Goal: Information Seeking & Learning: Learn about a topic

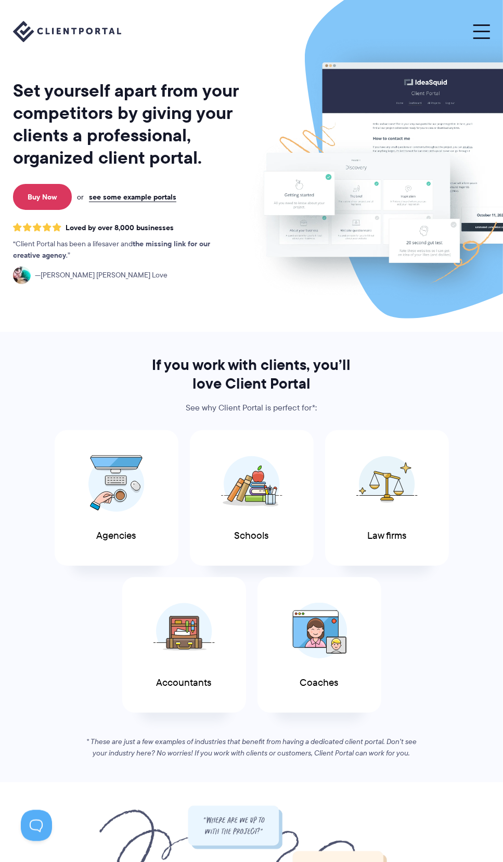
click at [484, 31] on span at bounding box center [481, 32] width 17 height 2
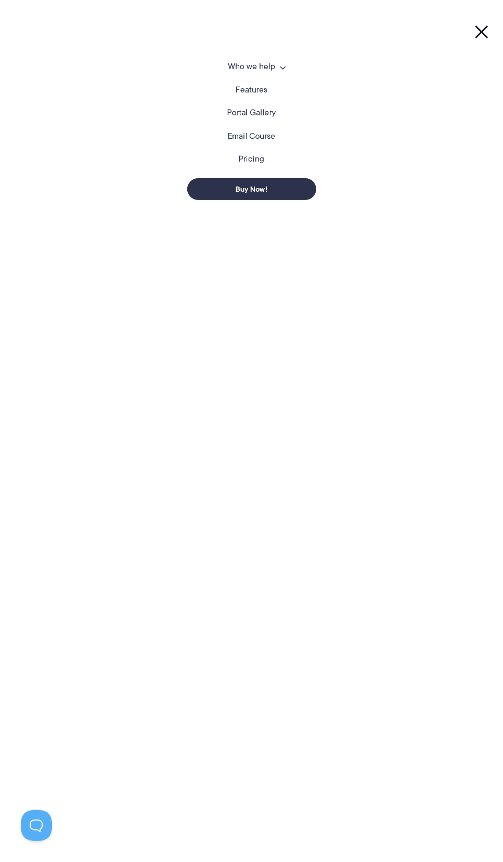
click at [254, 158] on link "Pricing" at bounding box center [251, 159] width 25 height 8
